Goal: Information Seeking & Learning: Learn about a topic

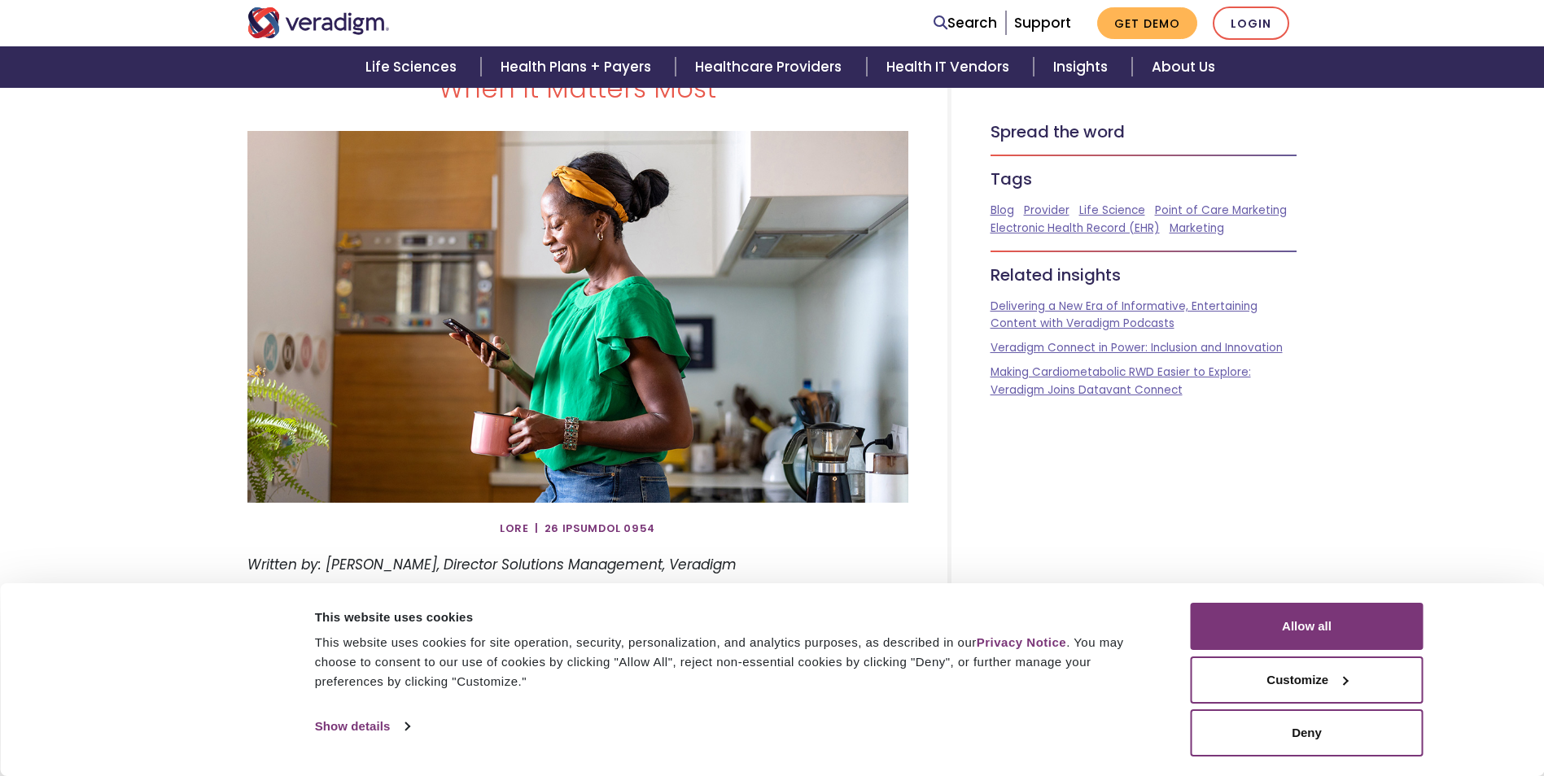
scroll to position [244, 0]
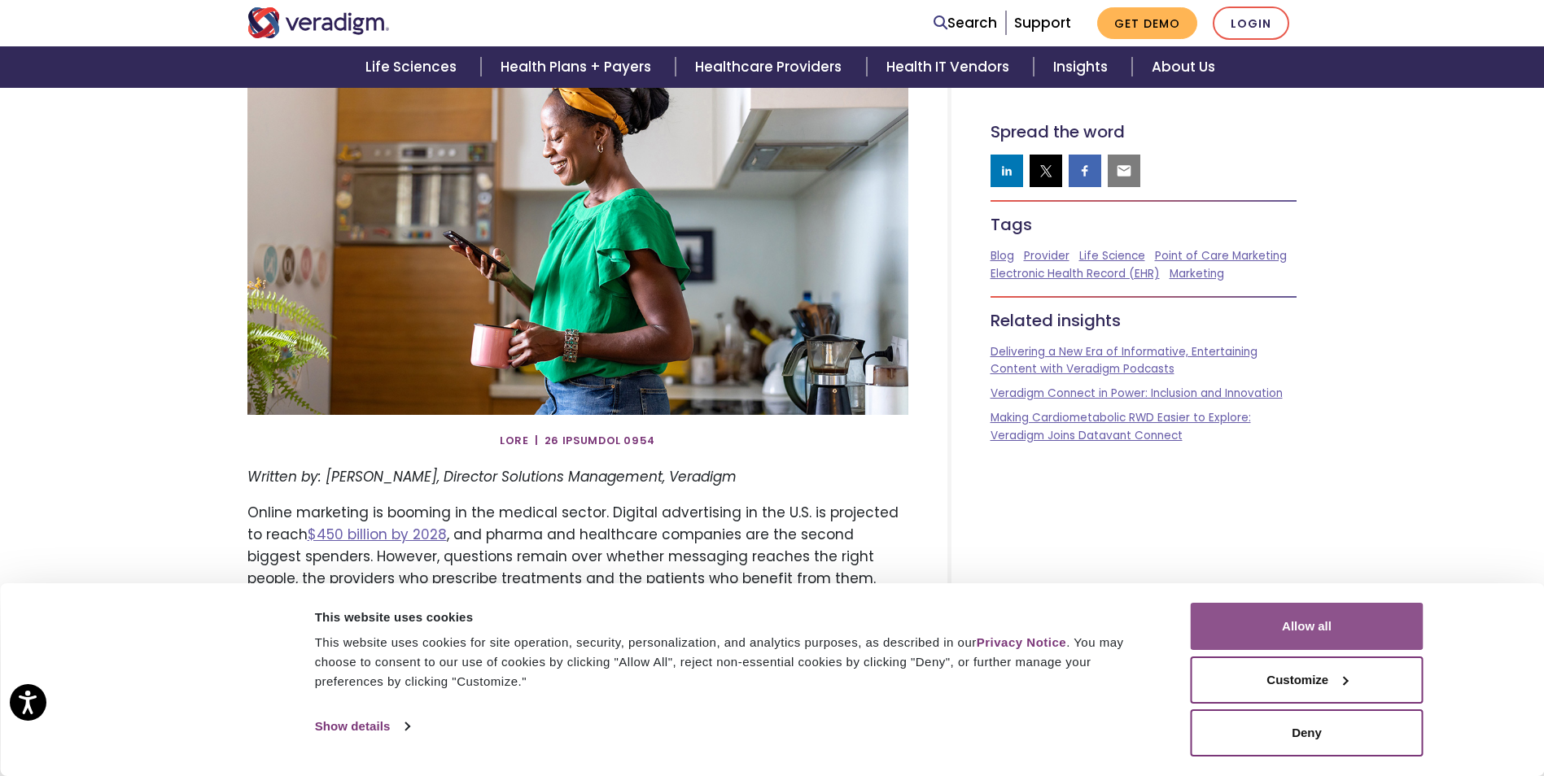
click at [1310, 620] on button "Allow all" at bounding box center [1307, 626] width 233 height 47
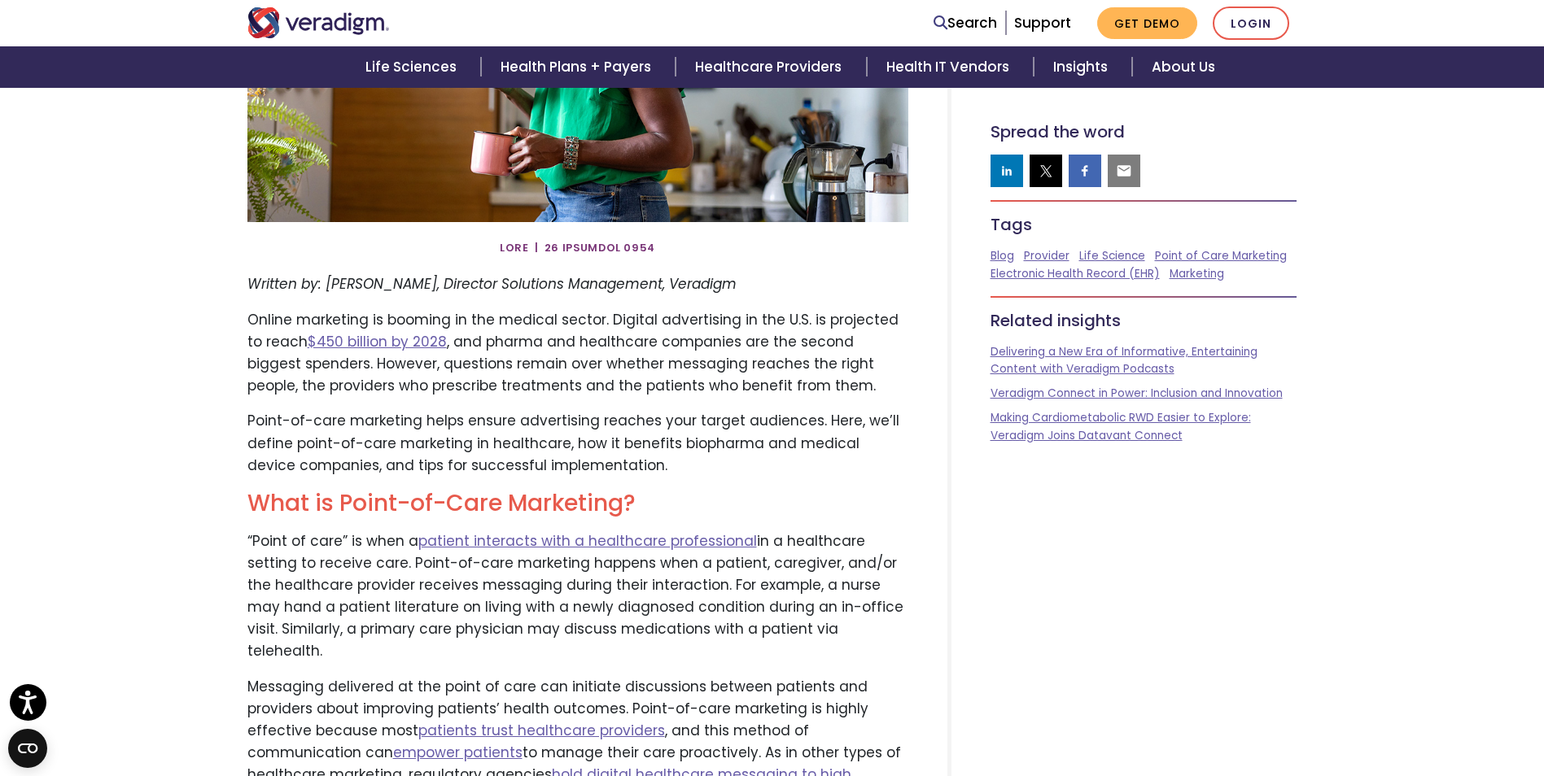
scroll to position [488, 0]
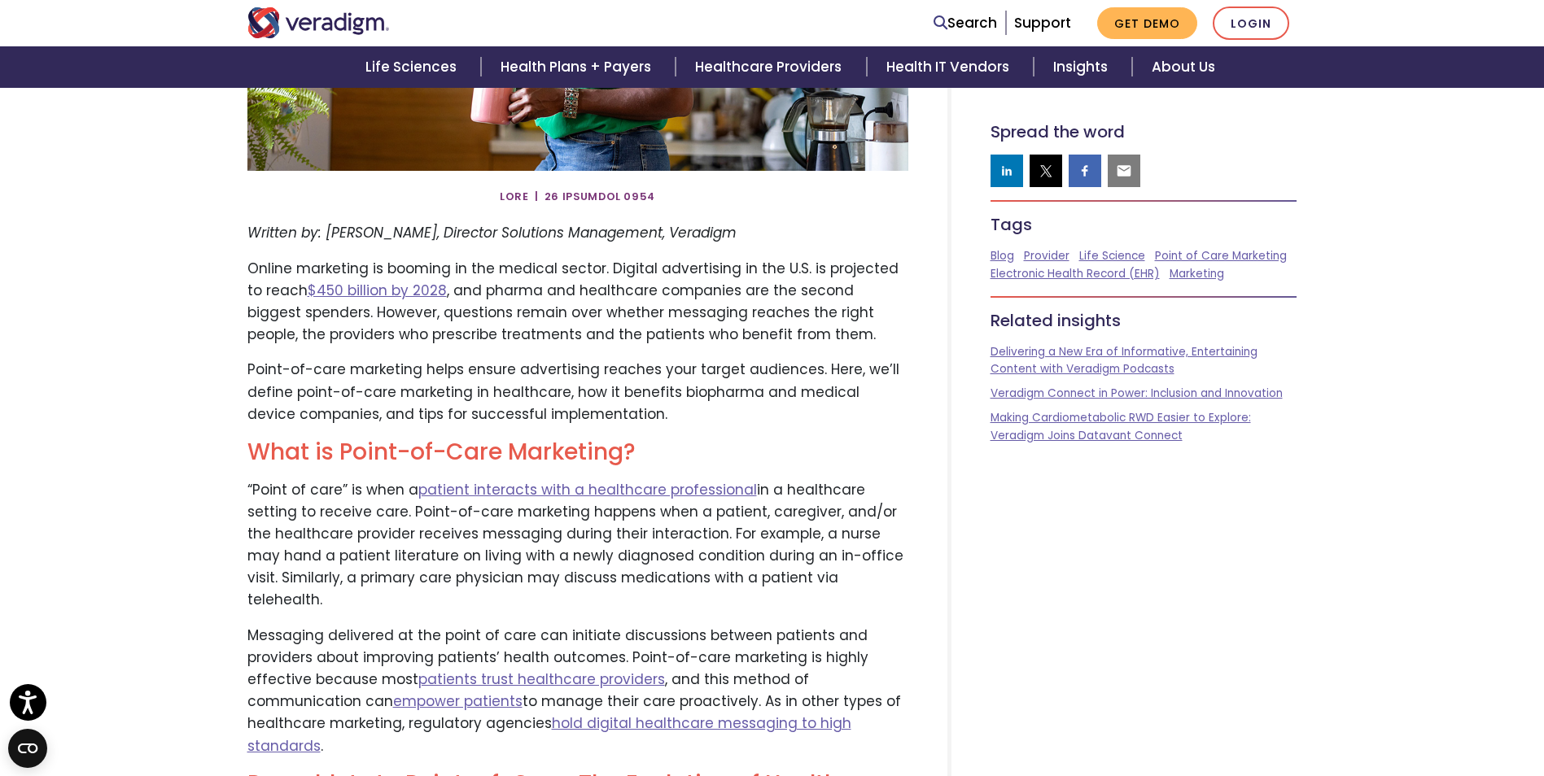
drag, startPoint x: 259, startPoint y: 538, endPoint x: 868, endPoint y: 579, distance: 611.0
click at [868, 579] on p "“Point of care” is when a patient interacts with a healthcare professional in a…" at bounding box center [577, 545] width 661 height 133
drag, startPoint x: 868, startPoint y: 579, endPoint x: 737, endPoint y: 557, distance: 133.7
click at [737, 557] on p "“Point of care” is when a patient interacts with a healthcare professional in a…" at bounding box center [577, 545] width 661 height 133
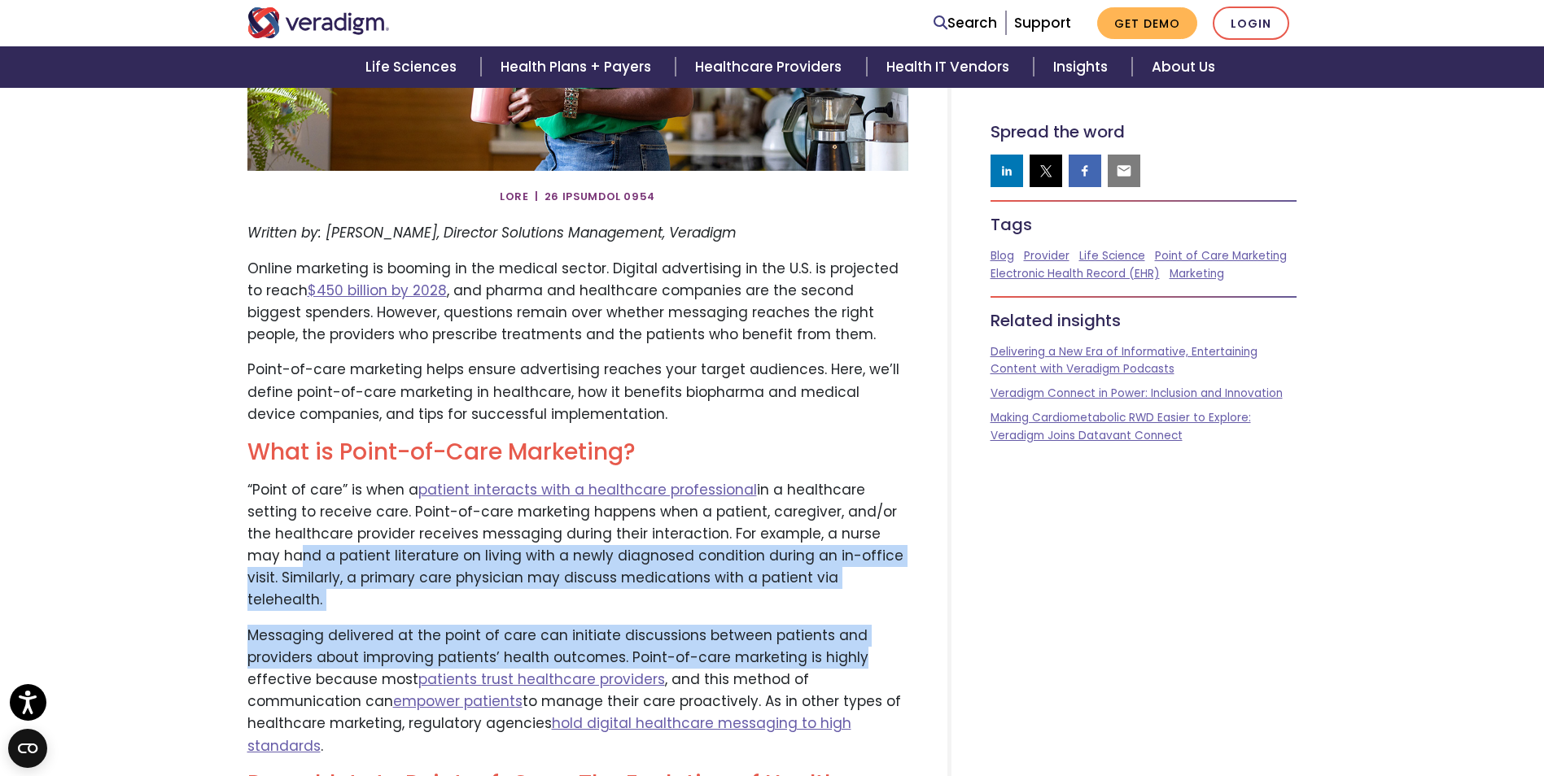
drag, startPoint x: 252, startPoint y: 553, endPoint x: 885, endPoint y: 632, distance: 637.3
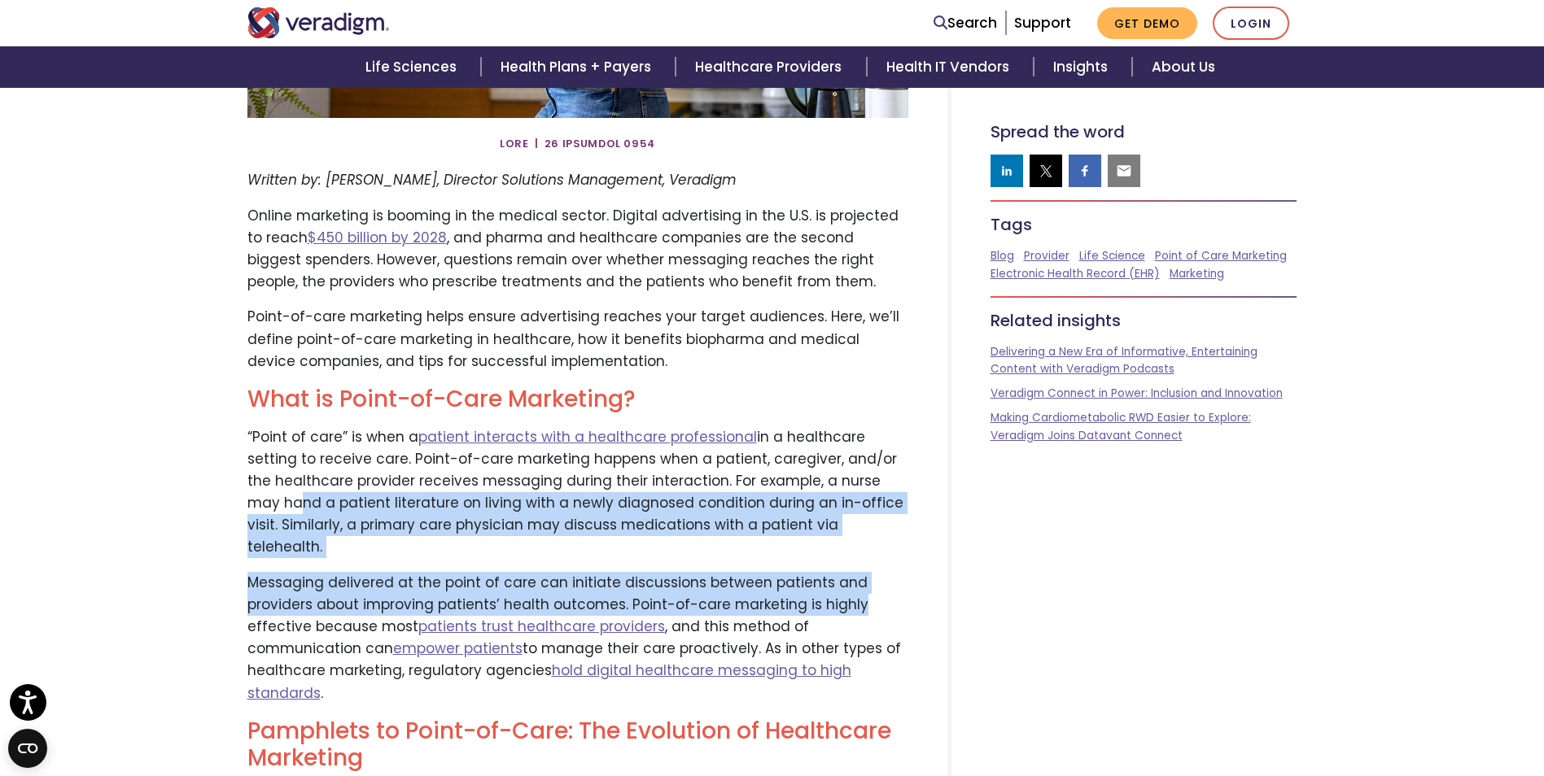
scroll to position [570, 0]
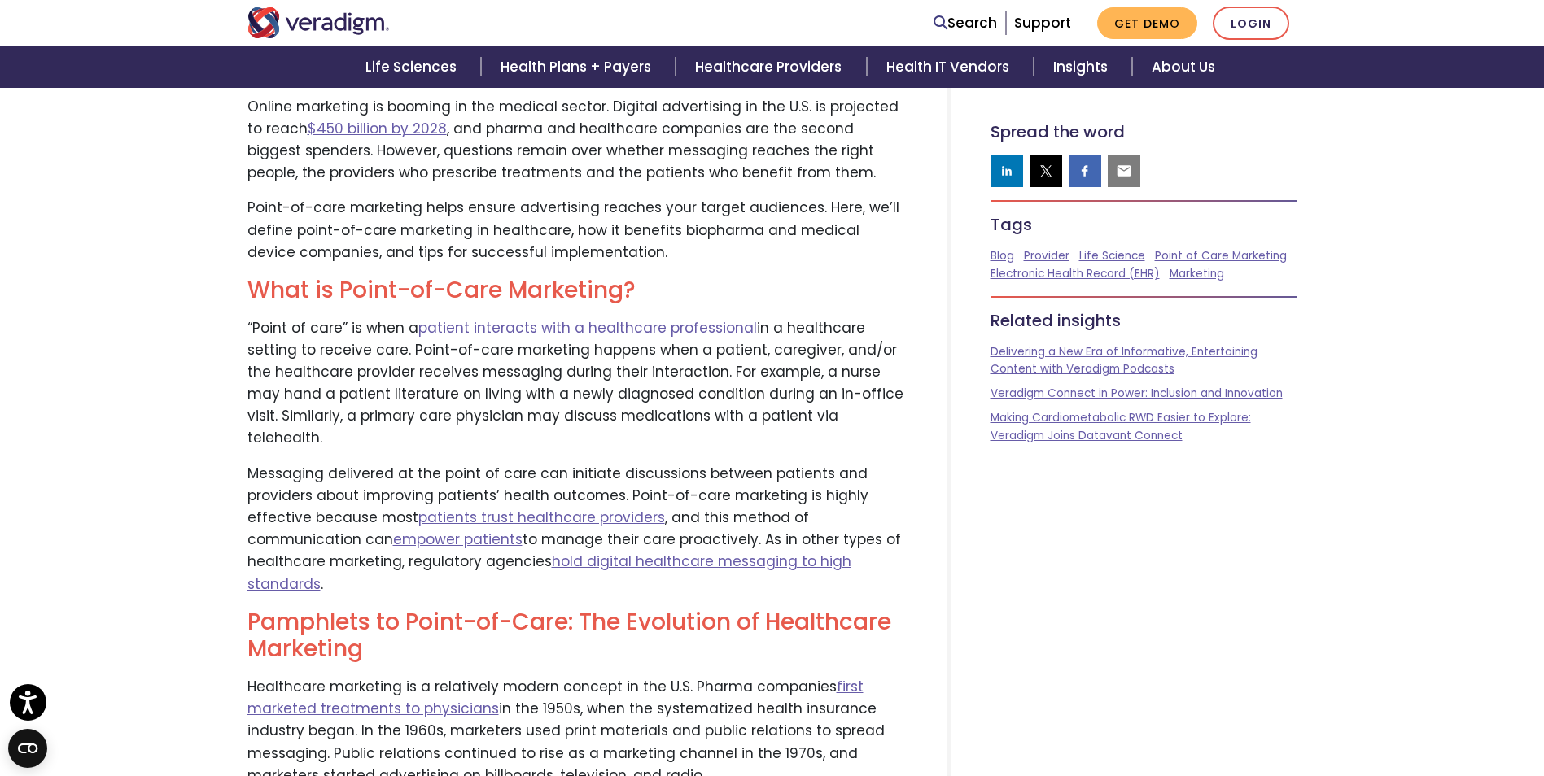
scroll to position [651, 0]
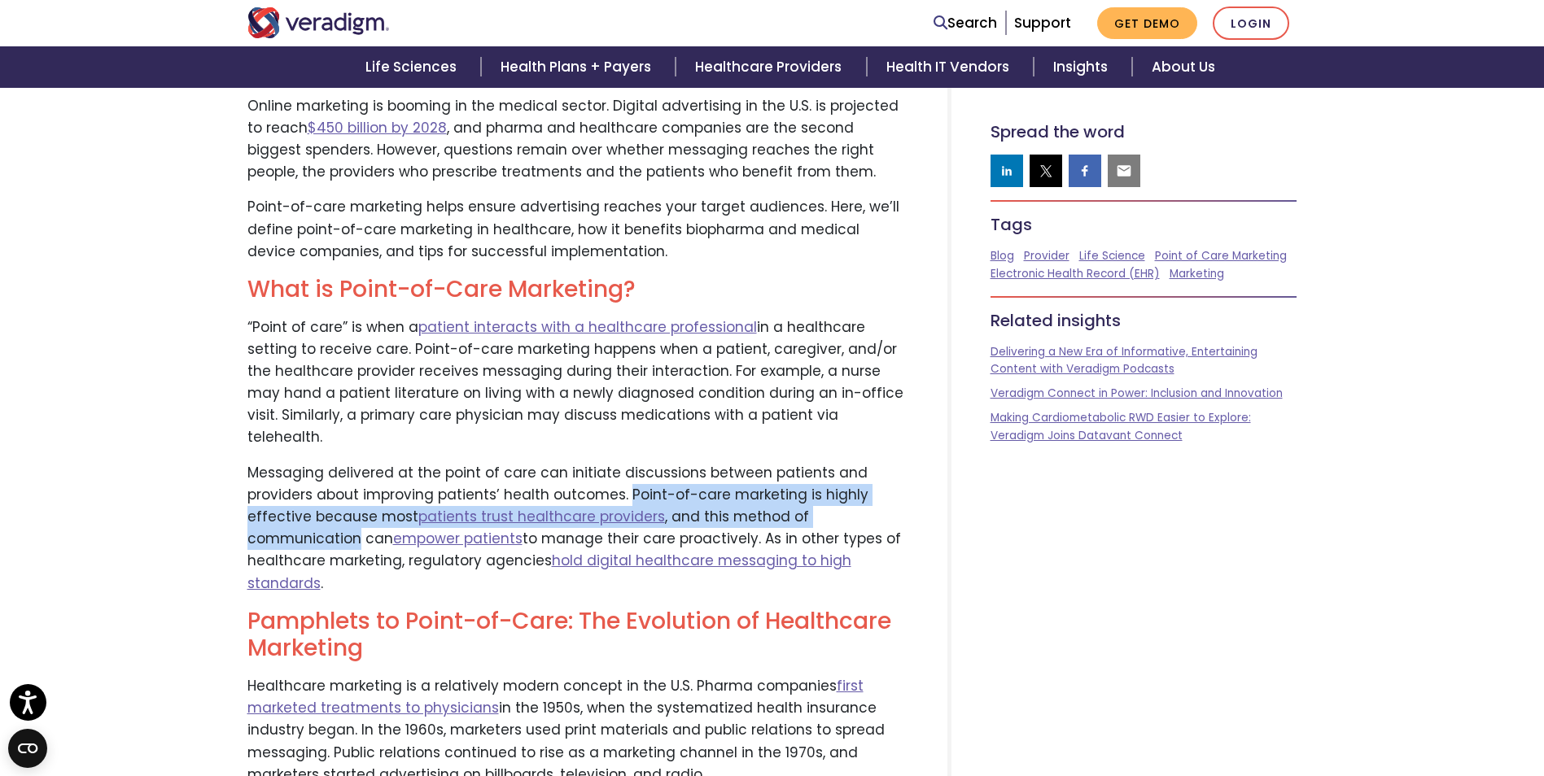
drag, startPoint x: 623, startPoint y: 471, endPoint x: 904, endPoint y: 494, distance: 281.7
click at [904, 494] on p "Messaging delivered at the point of care can initiate discussions between patie…" at bounding box center [577, 528] width 661 height 133
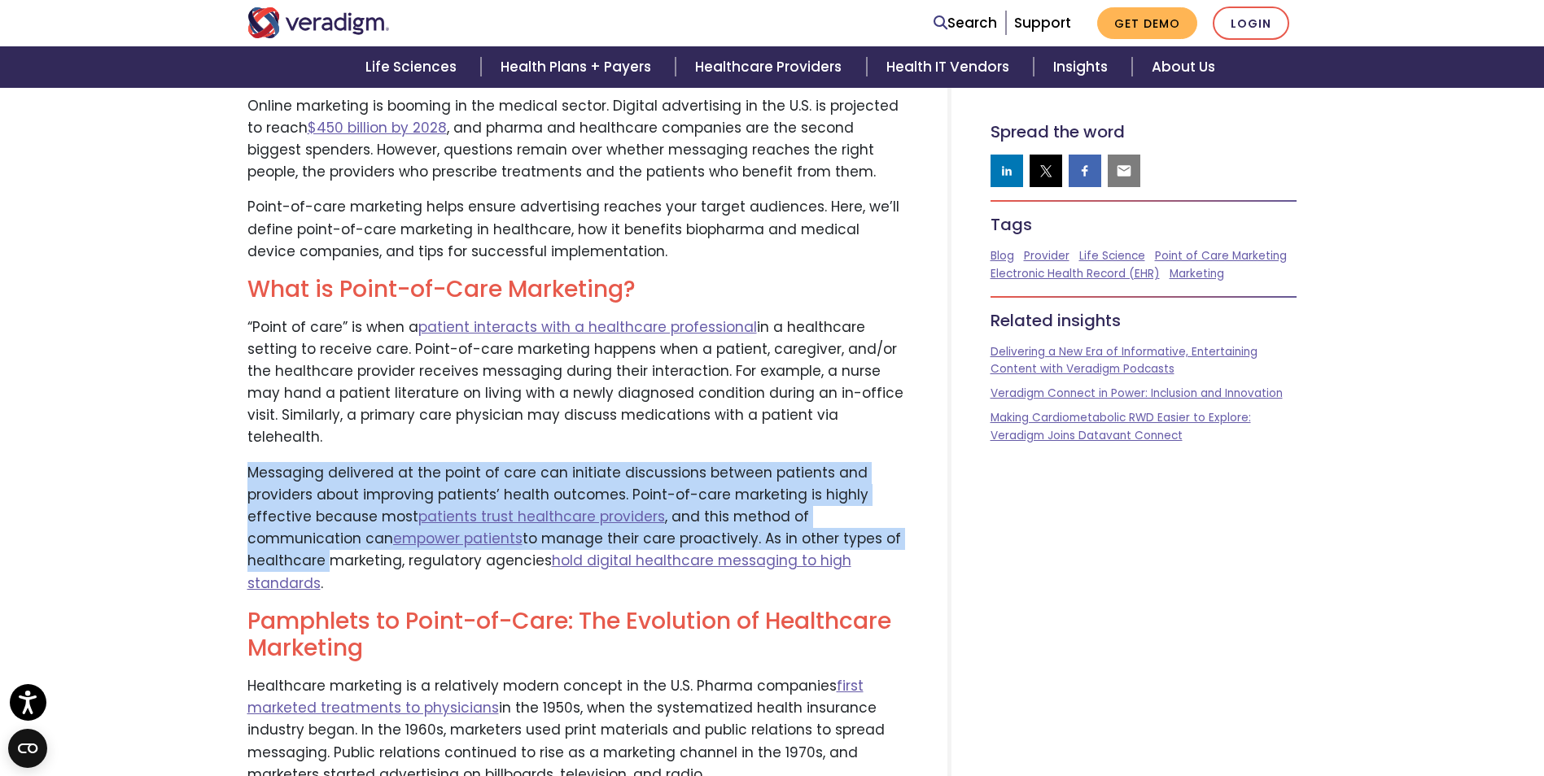
drag, startPoint x: 247, startPoint y: 448, endPoint x: 859, endPoint y: 510, distance: 615.2
click at [859, 510] on p "Messaging delivered at the point of care can initiate discussions between patie…" at bounding box center [577, 528] width 661 height 133
click at [570, 515] on p "Messaging delivered at the point of care can initiate discussions between patie…" at bounding box center [577, 528] width 661 height 133
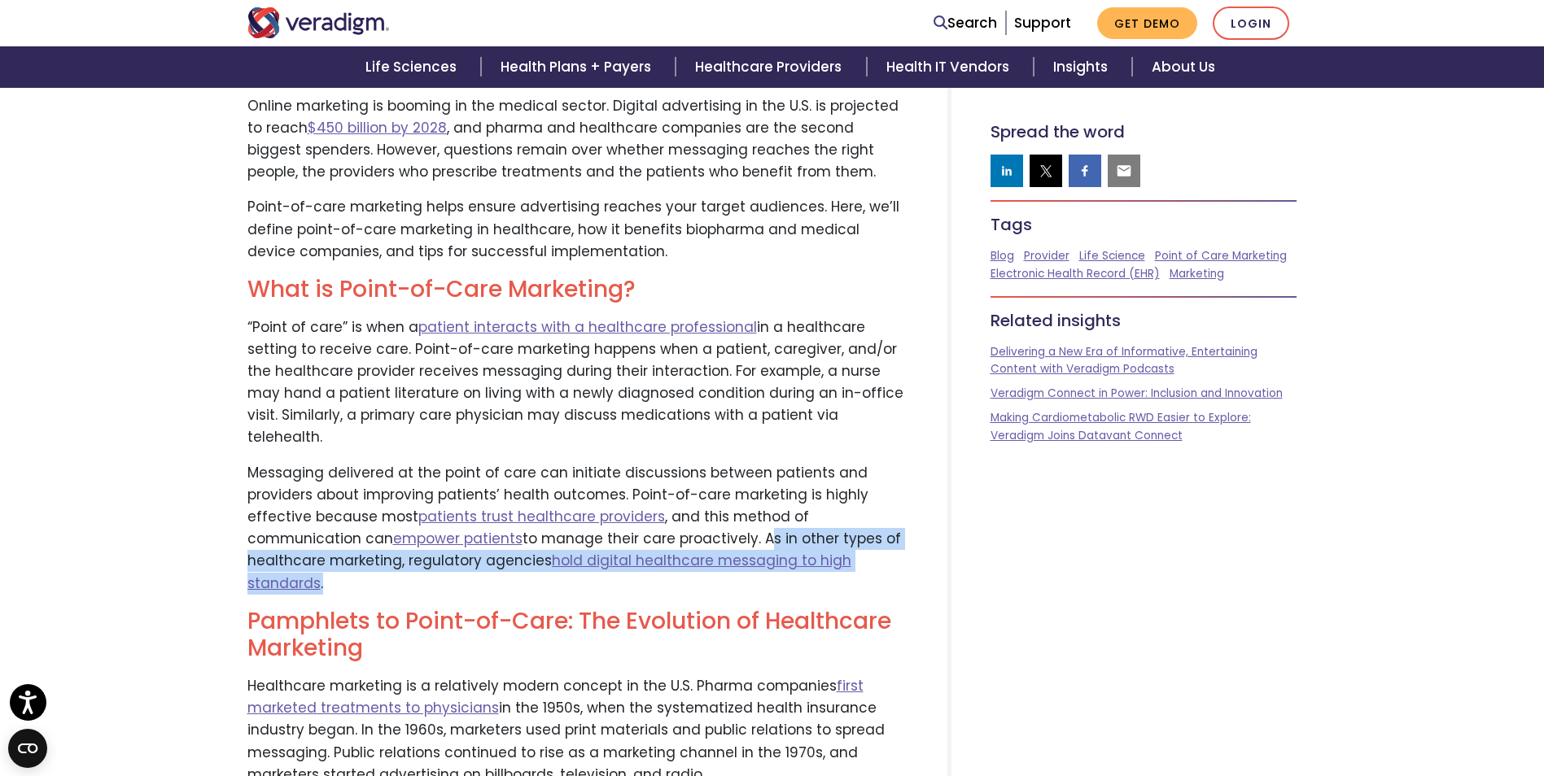
drag, startPoint x: 645, startPoint y: 517, endPoint x: 870, endPoint y: 538, distance: 225.6
click at [870, 538] on p "Messaging delivered at the point of care can initiate discussions between patie…" at bounding box center [577, 528] width 661 height 133
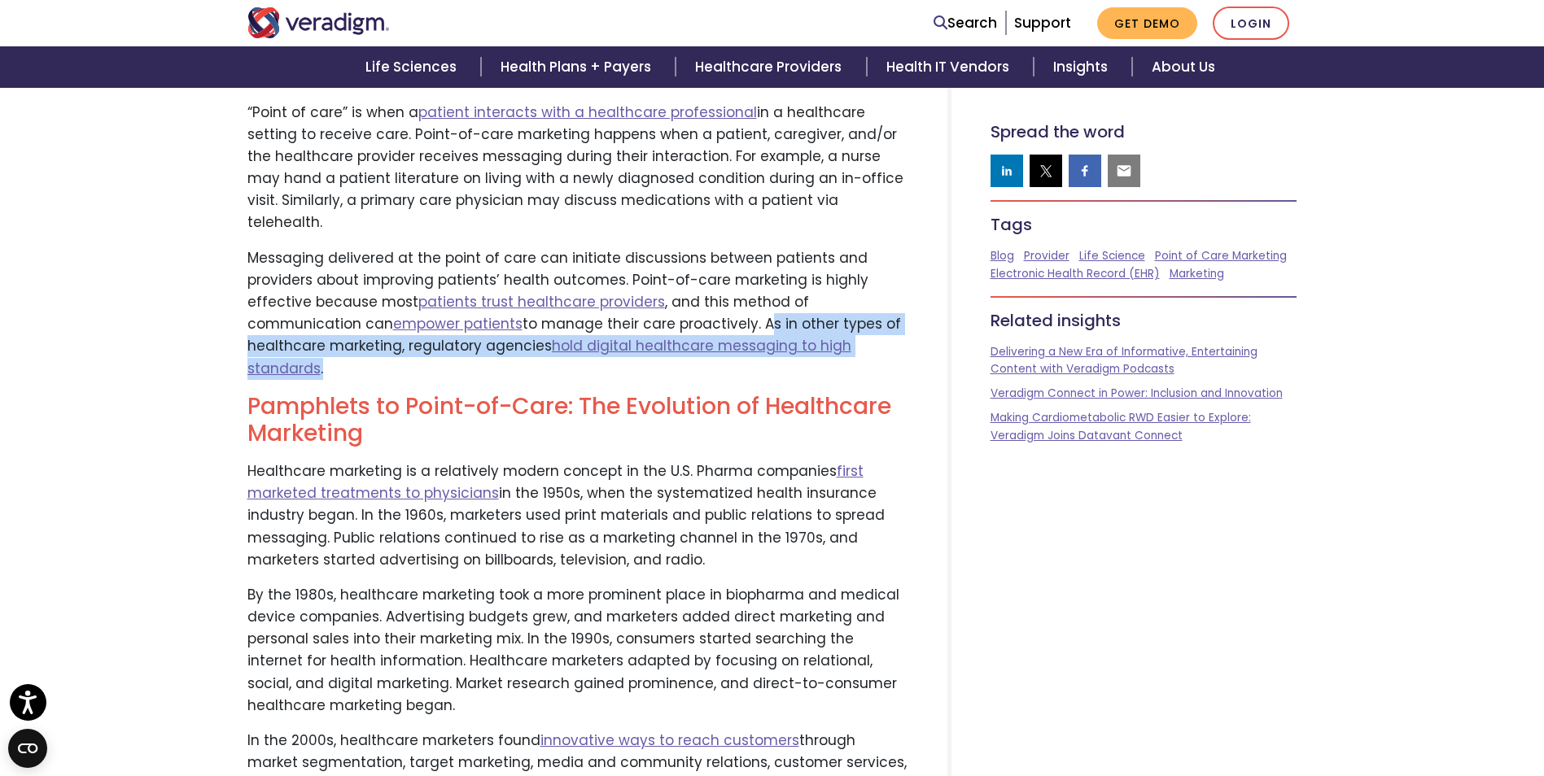
scroll to position [895, 0]
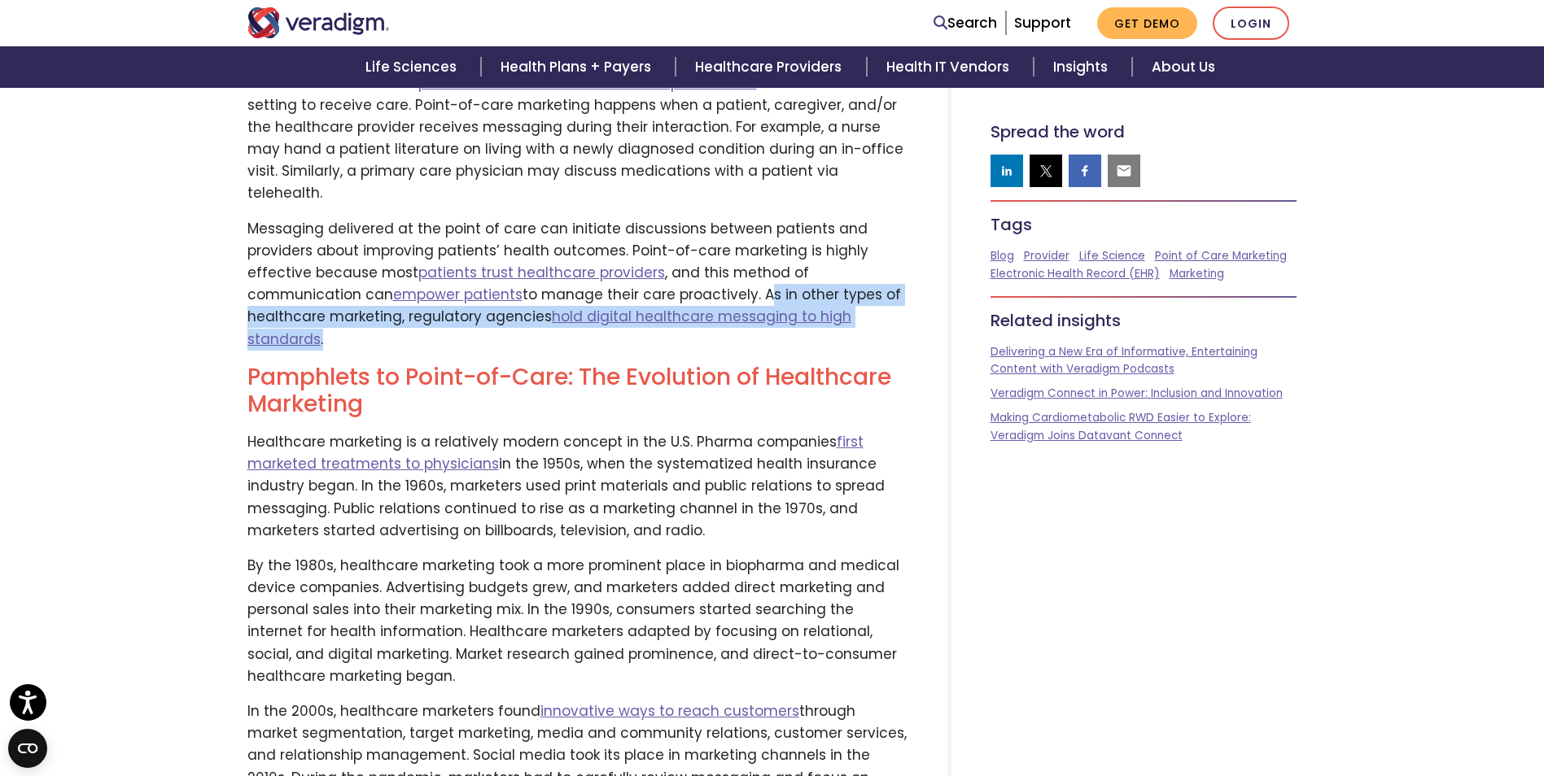
drag, startPoint x: 358, startPoint y: 446, endPoint x: 717, endPoint y: 485, distance: 361.0
click at [717, 485] on p "Healthcare marketing is a relatively modern concept in the U.S. Pharma companie…" at bounding box center [577, 486] width 661 height 111
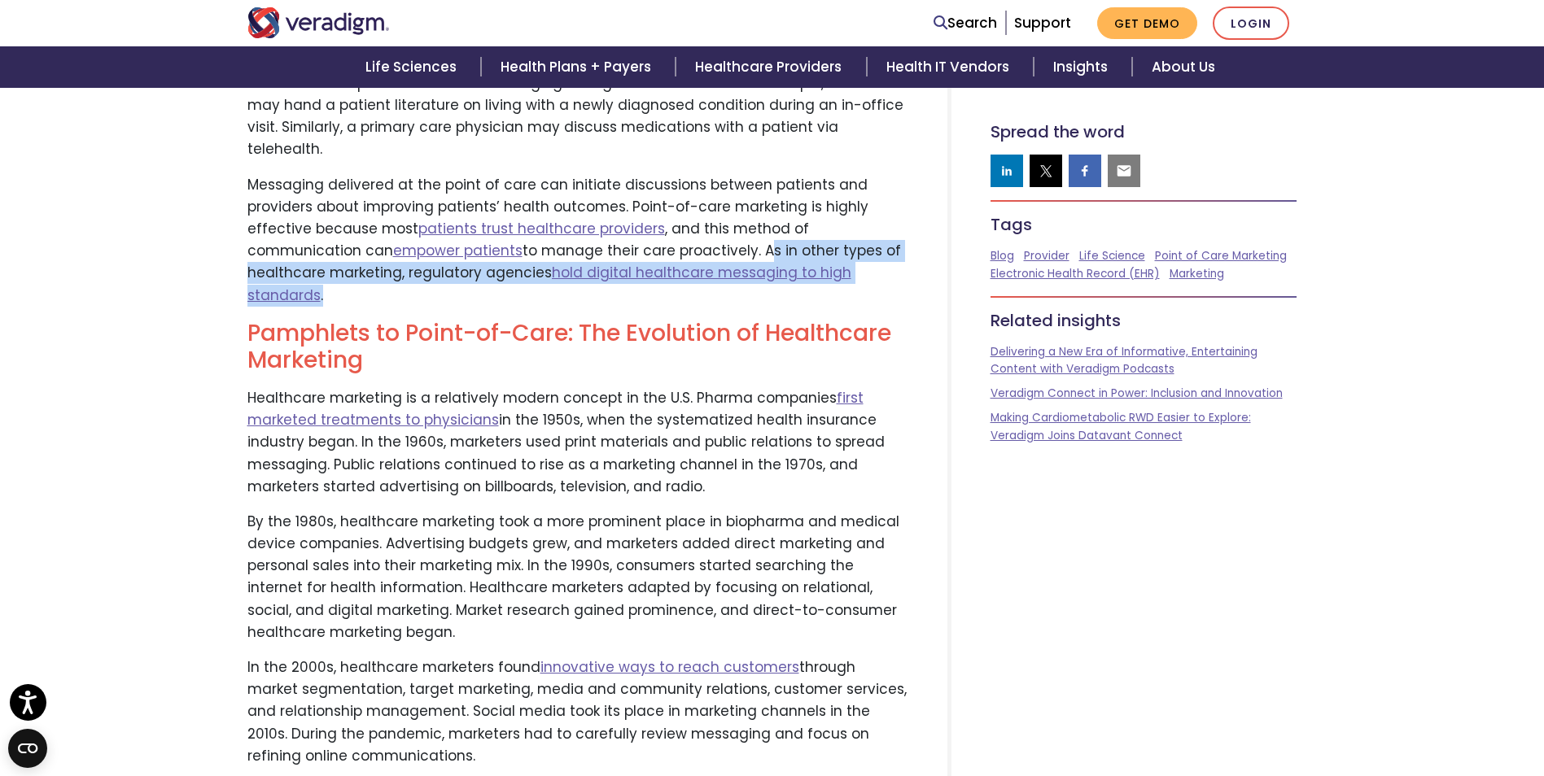
scroll to position [977, 0]
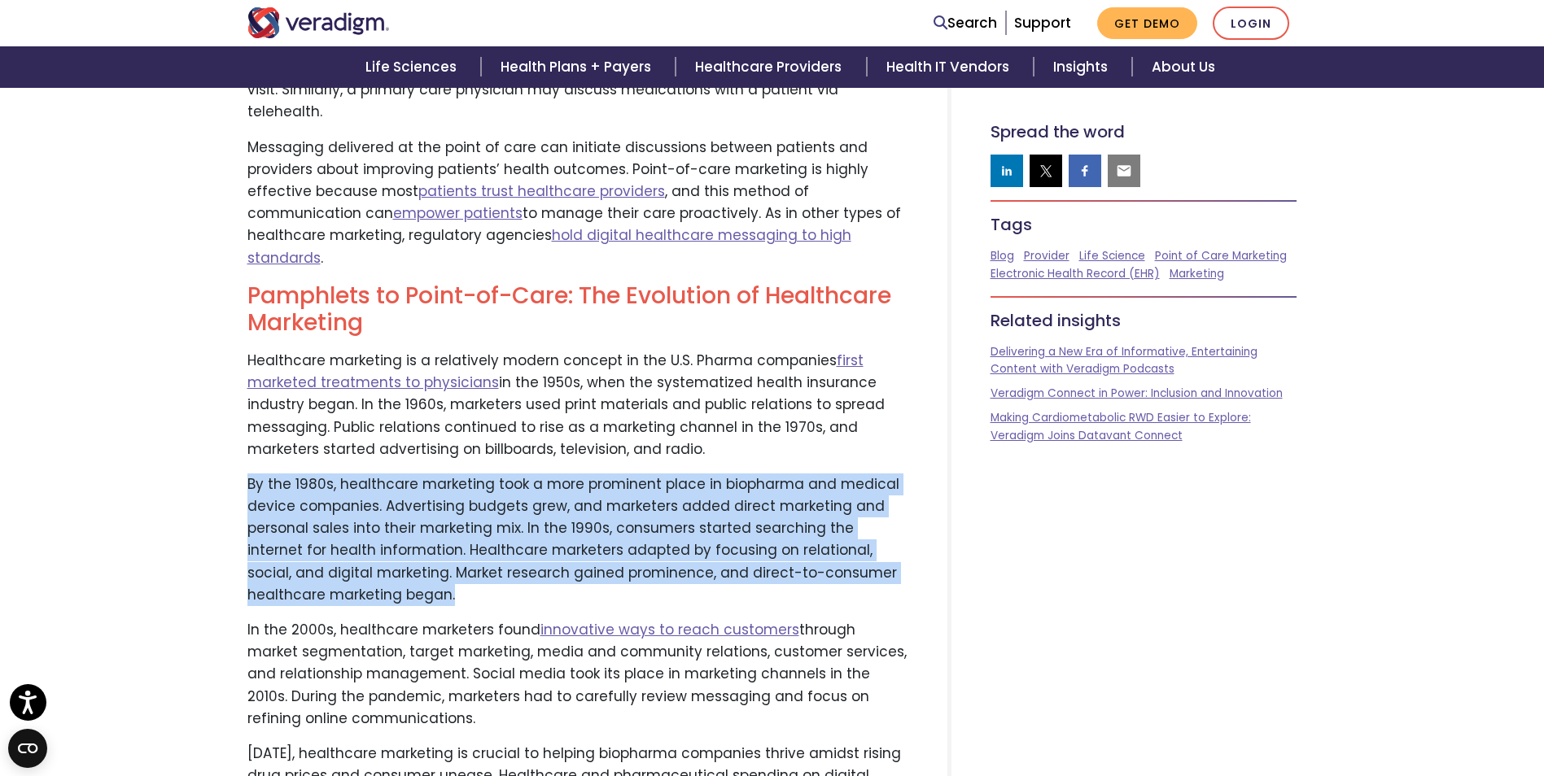
drag, startPoint x: 247, startPoint y: 444, endPoint x: 399, endPoint y: 544, distance: 182.6
click at [399, 544] on p "By the 1980s, healthcare marketing took a more prominent place in biopharma and…" at bounding box center [577, 540] width 661 height 133
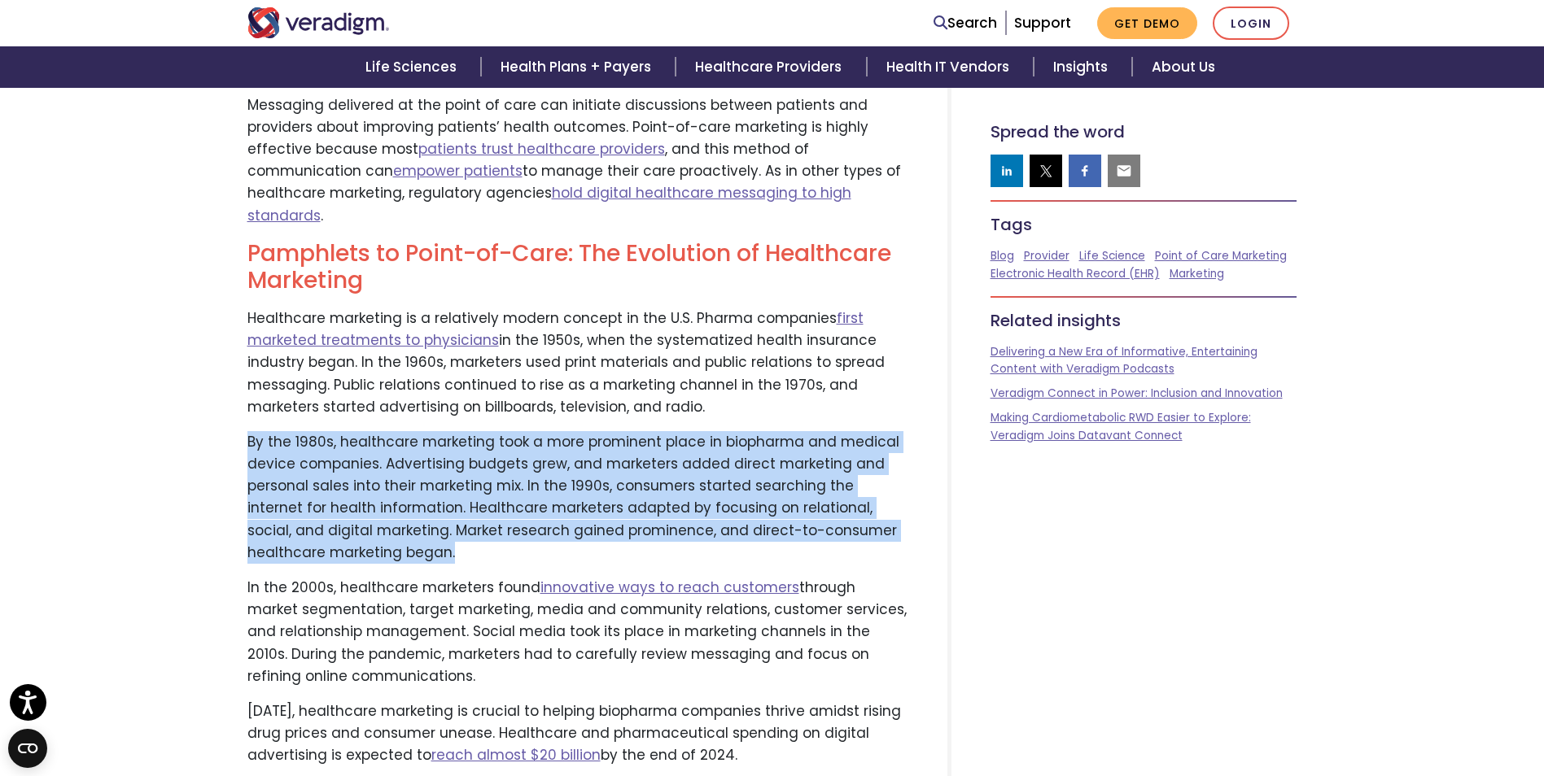
scroll to position [1058, 0]
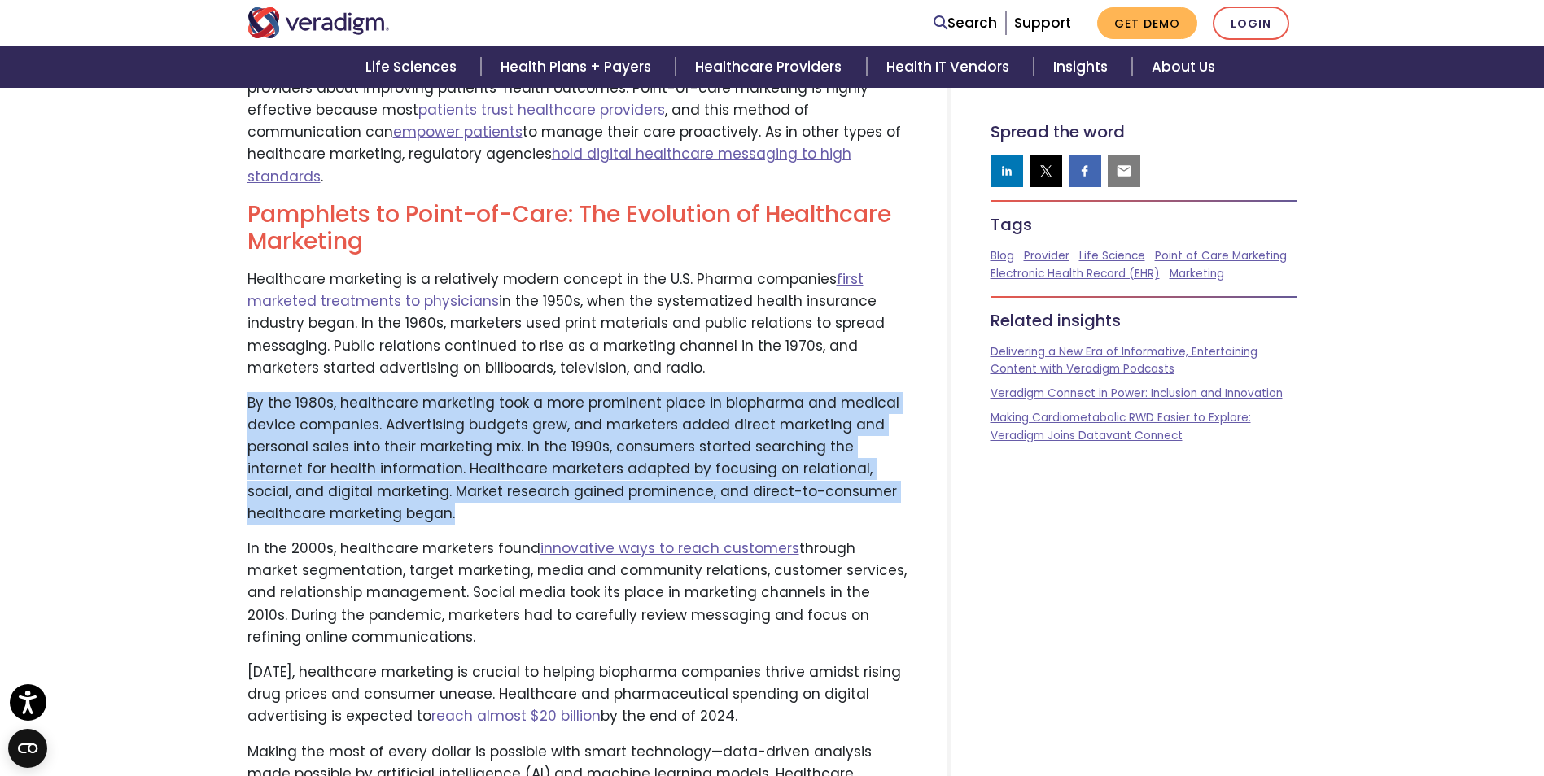
click at [674, 392] on p "By the 1980s, healthcare marketing took a more prominent place in biopharma and…" at bounding box center [577, 458] width 661 height 133
drag, startPoint x: 251, startPoint y: 361, endPoint x: 404, endPoint y: 466, distance: 185.6
click at [404, 466] on p "By the 1980s, healthcare marketing took a more prominent place in biopharma and…" at bounding box center [577, 458] width 661 height 133
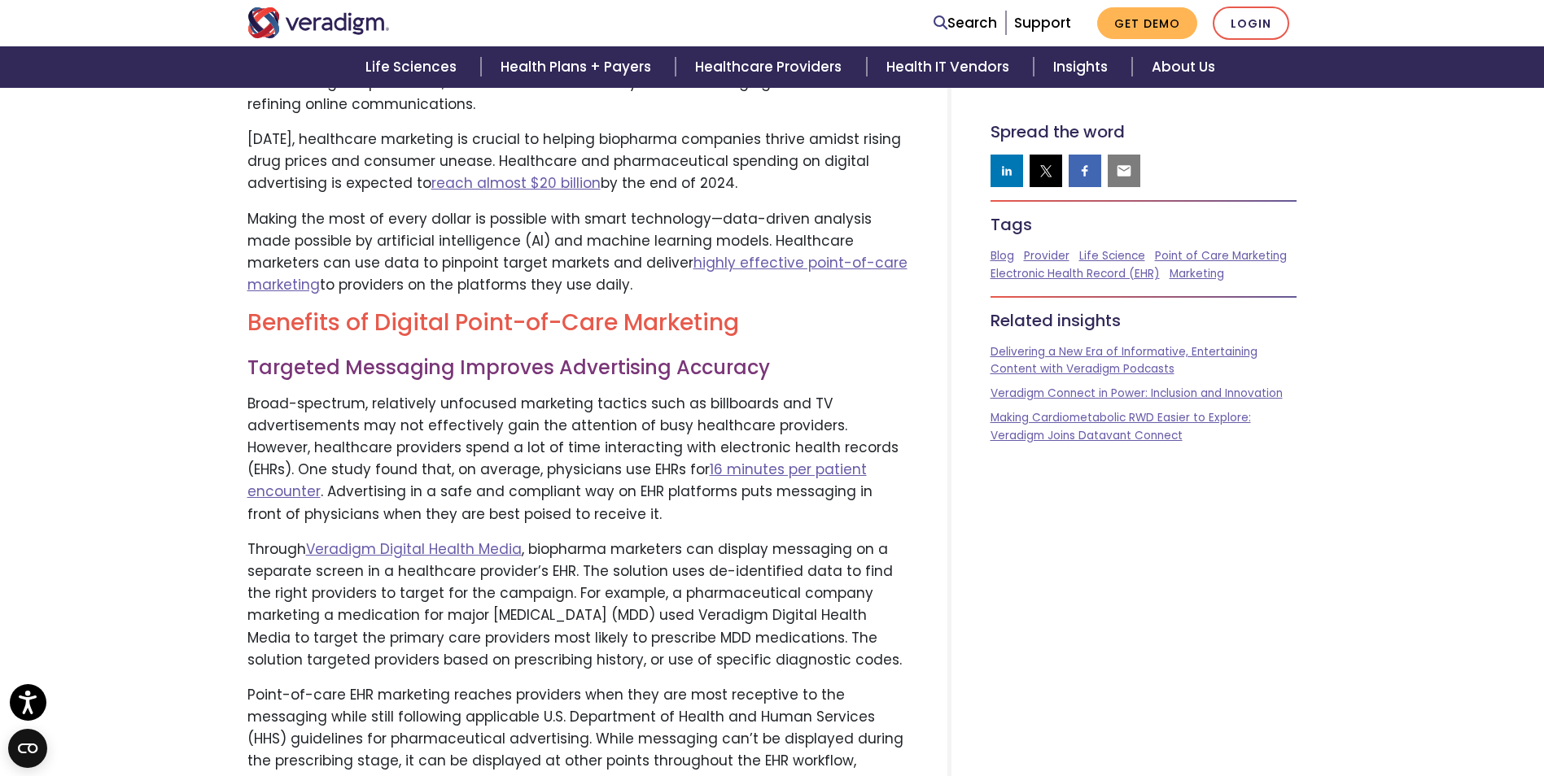
scroll to position [1628, 0]
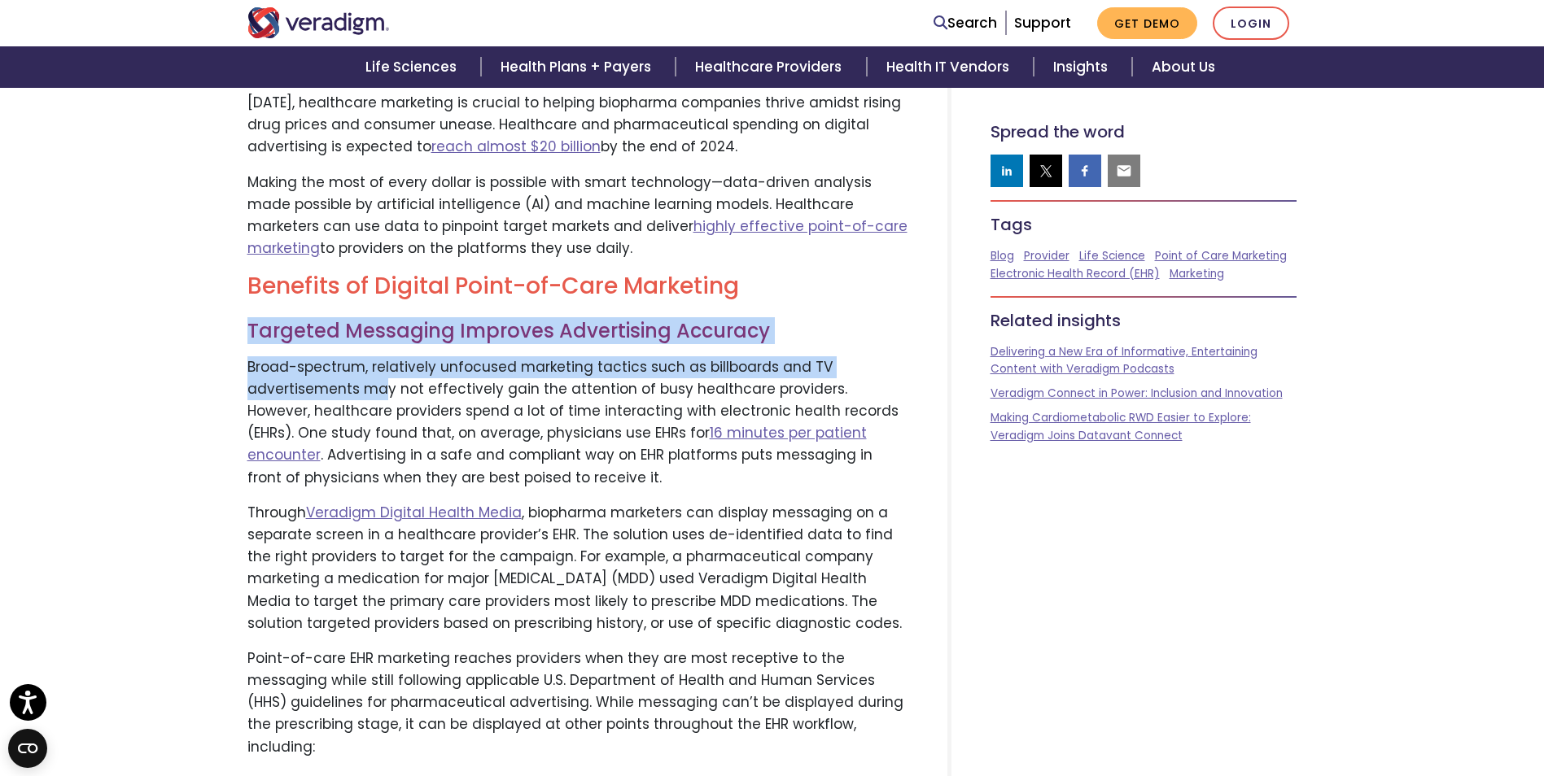
drag, startPoint x: 247, startPoint y: 283, endPoint x: 386, endPoint y: 347, distance: 152.2
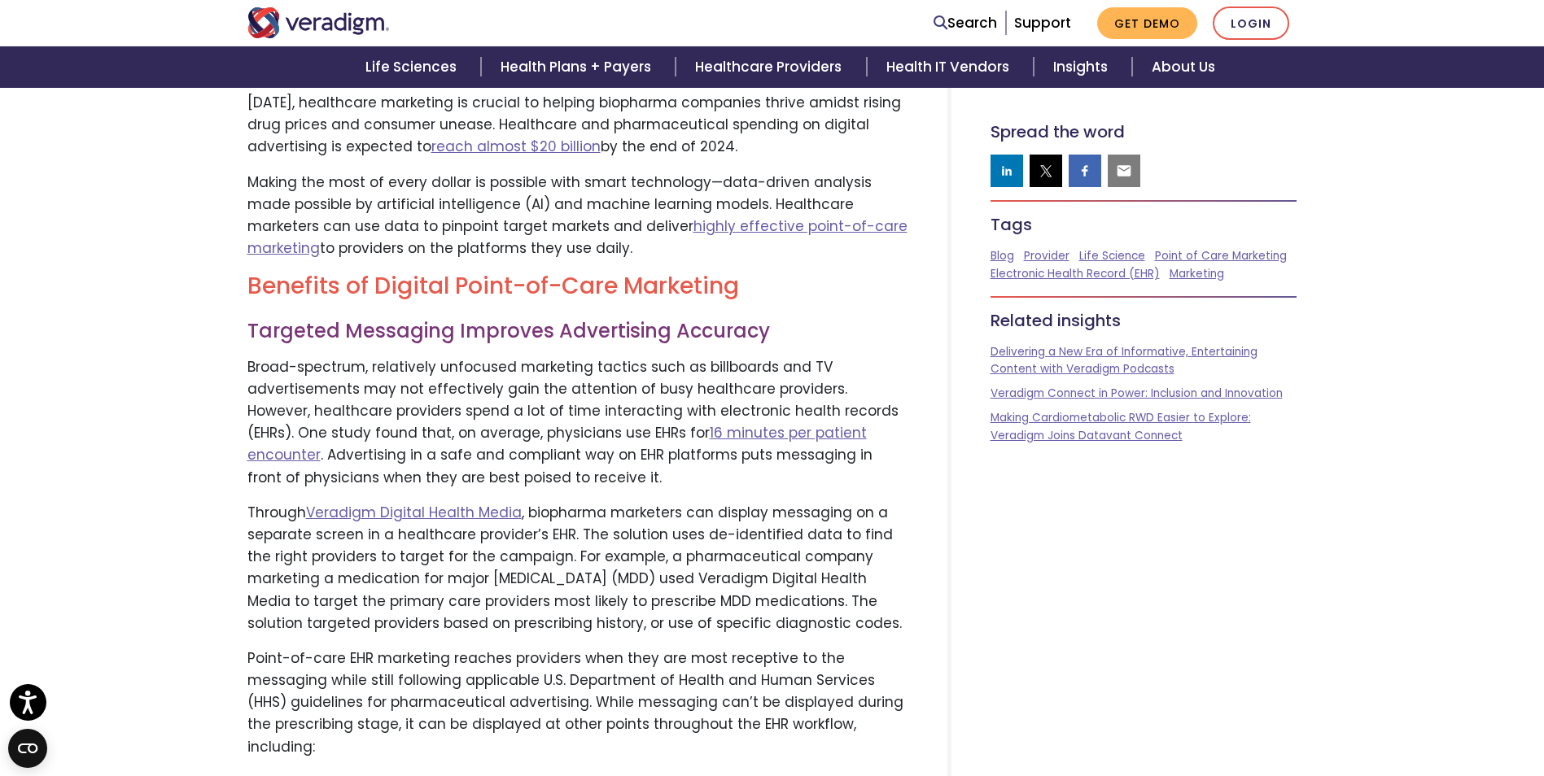
drag, startPoint x: 386, startPoint y: 347, endPoint x: 310, endPoint y: 359, distance: 76.7
click at [316, 389] on p "Broad-spectrum, relatively unfocused marketing tactics such as billboards and T…" at bounding box center [577, 422] width 661 height 133
drag, startPoint x: 251, startPoint y: 242, endPoint x: 830, endPoint y: 580, distance: 670.4
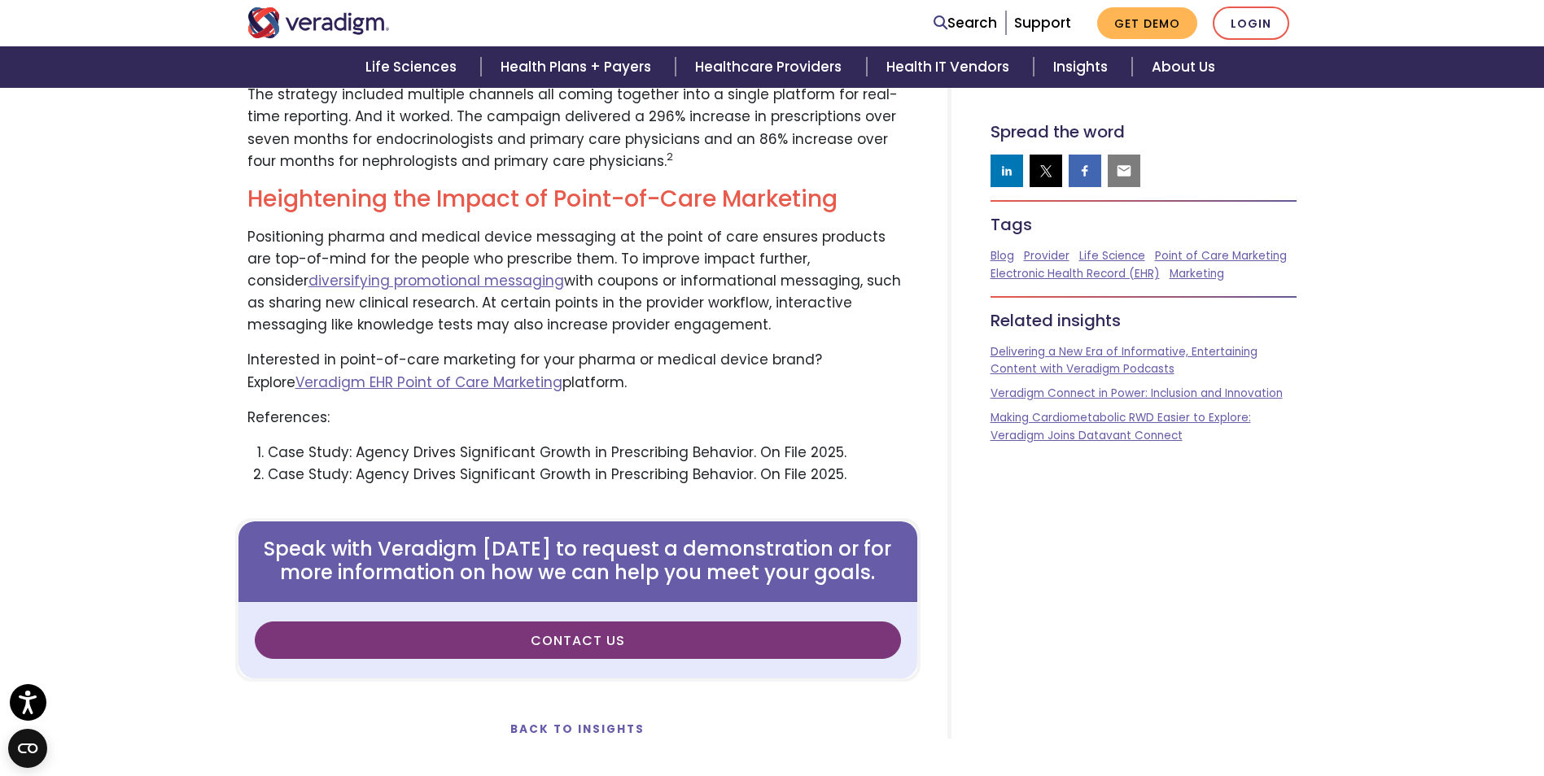
scroll to position [4232, 0]
